Goal: Find specific page/section: Find specific page/section

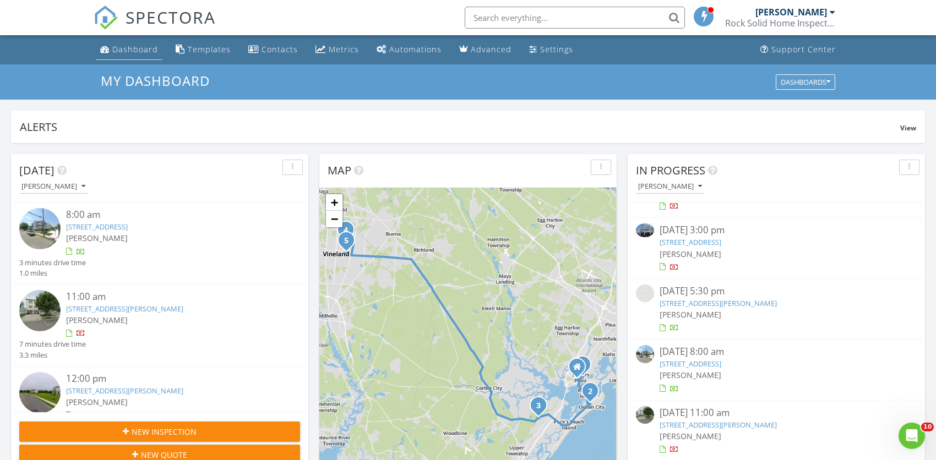
click at [142, 48] on div "Dashboard" at bounding box center [135, 49] width 46 height 10
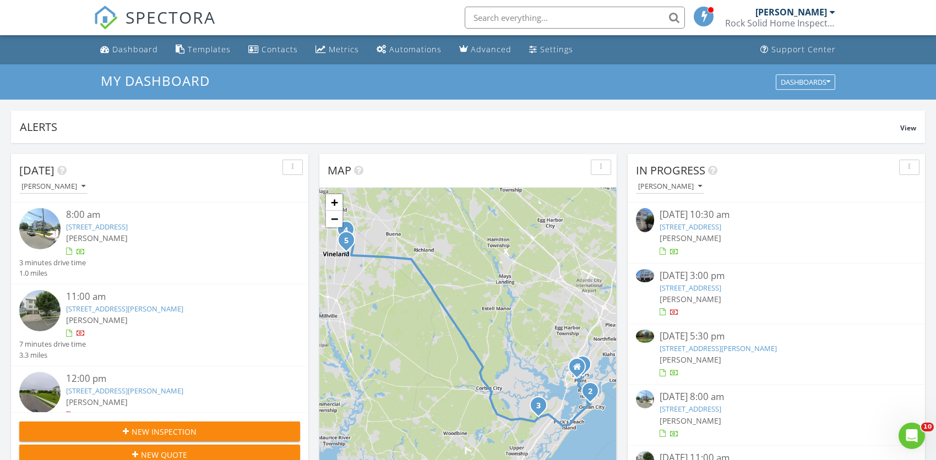
click at [569, 20] on input "text" at bounding box center [575, 18] width 220 height 22
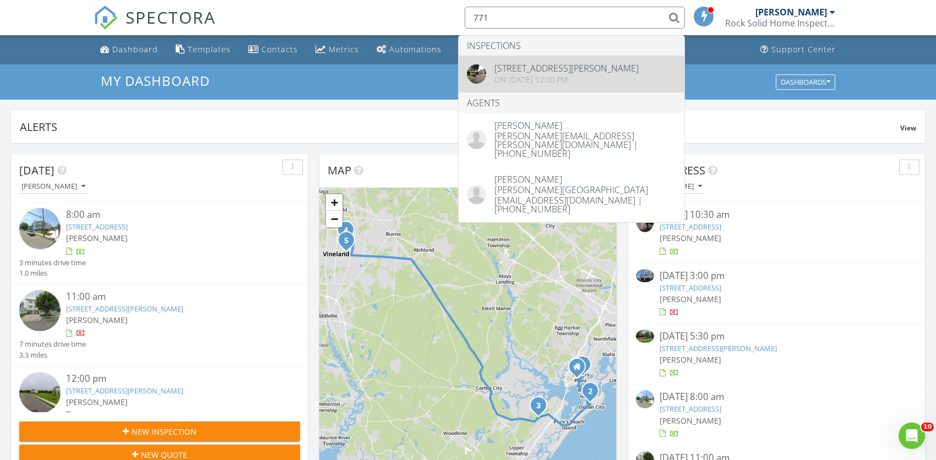
type input "771"
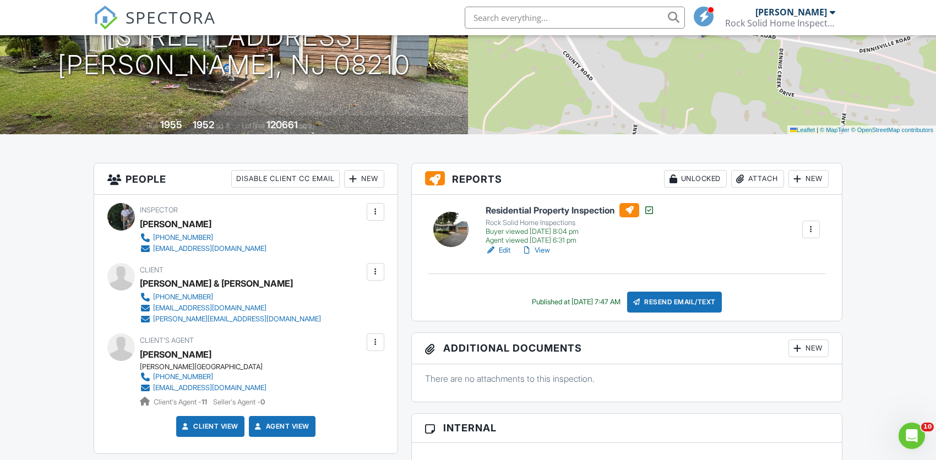
scroll to position [161, 0]
